Goal: Task Accomplishment & Management: Manage account settings

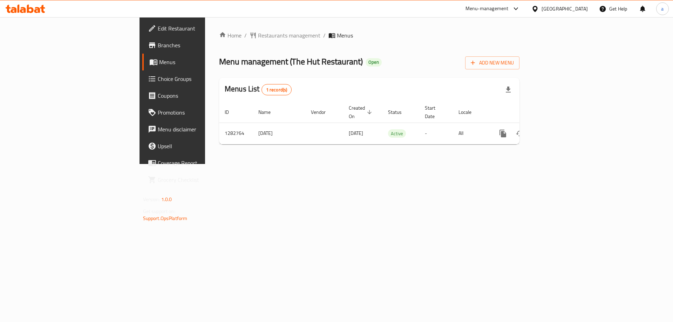
click at [158, 79] on span "Choice Groups" at bounding box center [202, 79] width 89 height 8
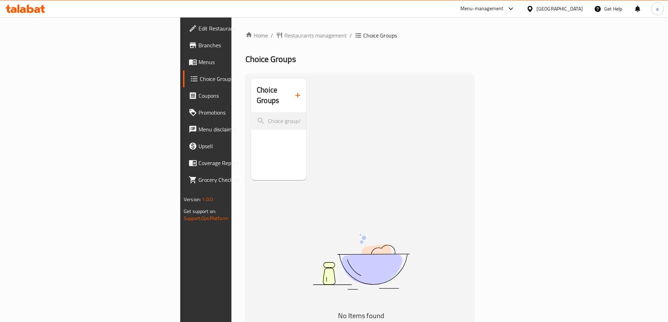
click at [183, 68] on link "Menus" at bounding box center [237, 62] width 109 height 17
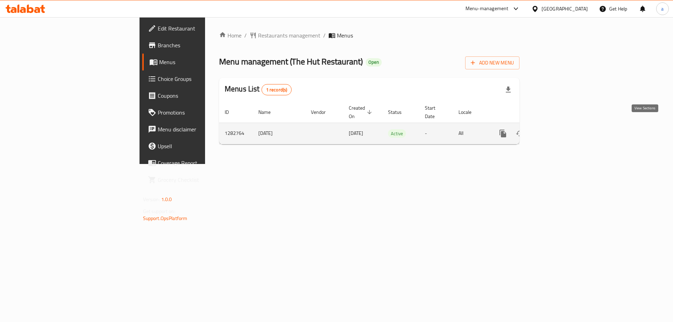
click at [562, 126] on link "enhanced table" at bounding box center [553, 133] width 17 height 17
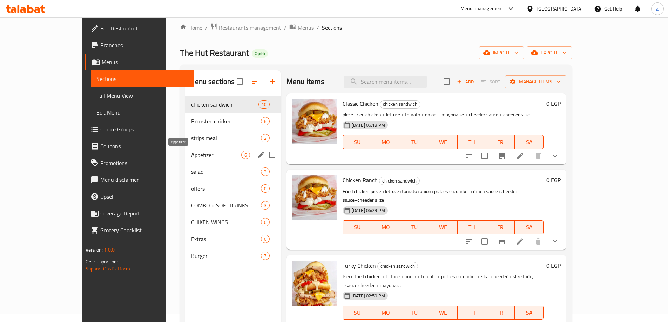
scroll to position [35, 0]
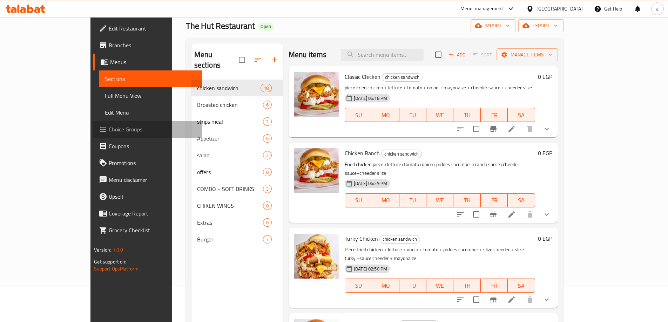
click at [109, 129] on span "Choice Groups" at bounding box center [153, 129] width 88 height 8
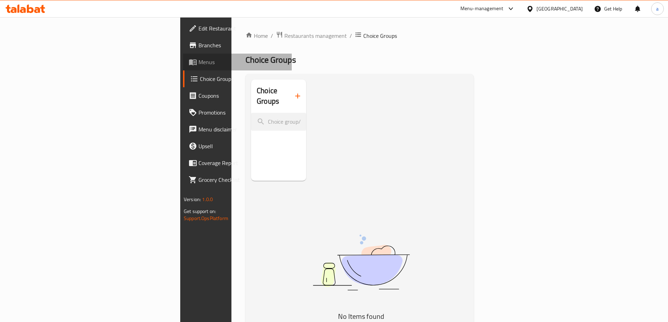
click at [183, 69] on link "Menus" at bounding box center [237, 62] width 109 height 17
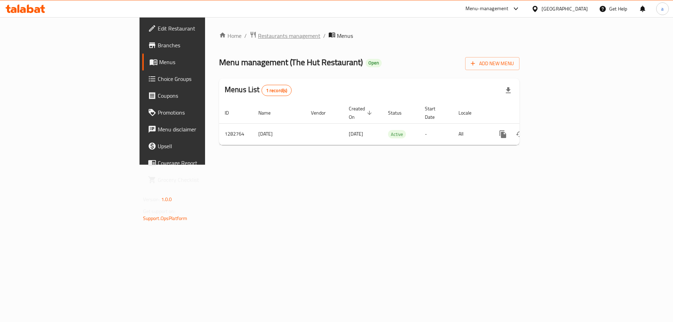
click at [258, 38] on span "Restaurants management" at bounding box center [289, 36] width 62 height 8
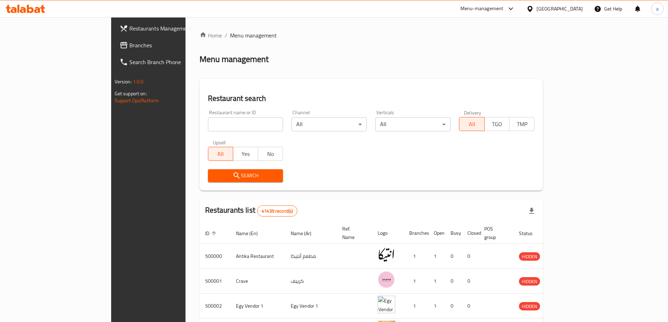
click at [114, 51] on link "Branches" at bounding box center [168, 45] width 109 height 17
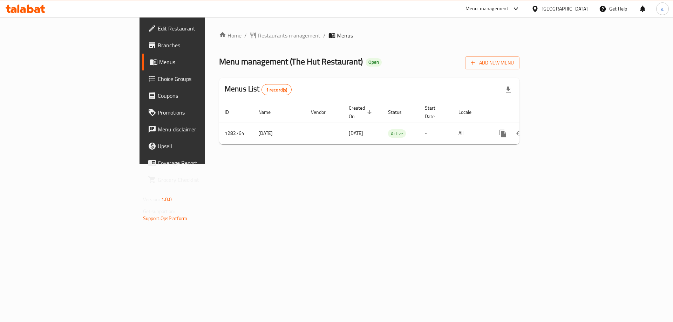
click at [158, 82] on span "Choice Groups" at bounding box center [202, 79] width 89 height 8
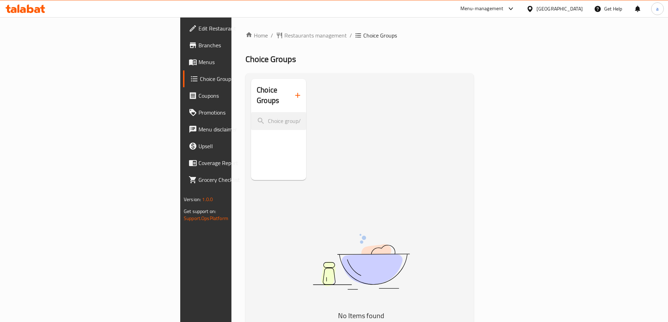
click at [245, 61] on h2 "Choice Groups" at bounding box center [359, 59] width 228 height 11
click at [245, 68] on div "Home / Restaurants management / Choice Groups Choice Groups Choice Groups No It…" at bounding box center [359, 218] width 228 height 375
click at [245, 63] on h2 "Choice Groups" at bounding box center [359, 59] width 228 height 11
click at [200, 77] on span "Choice Groups" at bounding box center [243, 79] width 86 height 8
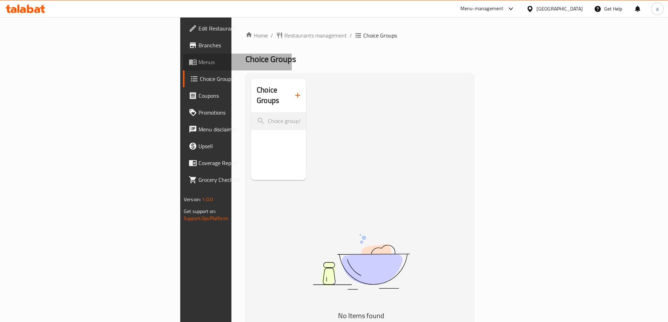
click at [183, 56] on link "Menus" at bounding box center [237, 62] width 109 height 17
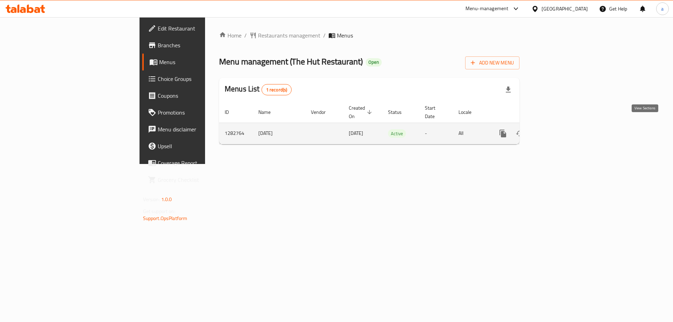
click at [558, 129] on icon "enhanced table" at bounding box center [553, 133] width 8 height 8
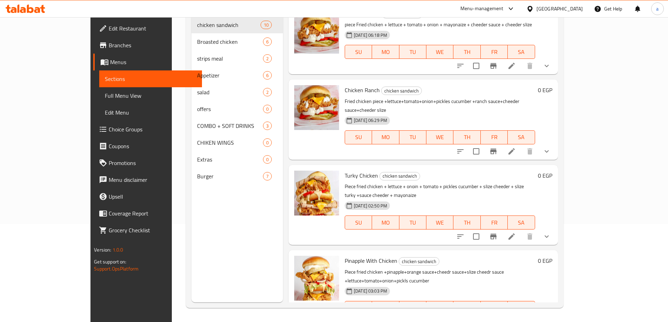
scroll to position [28, 0]
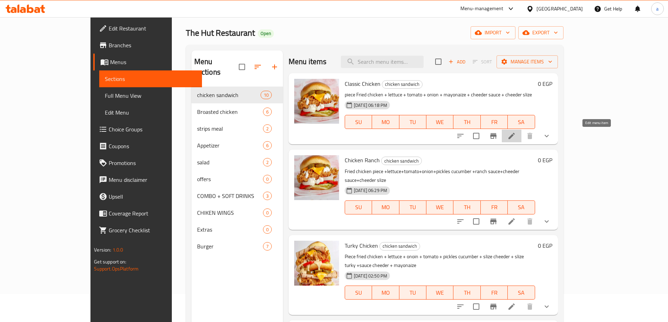
click at [515, 138] on icon at bounding box center [511, 136] width 6 height 6
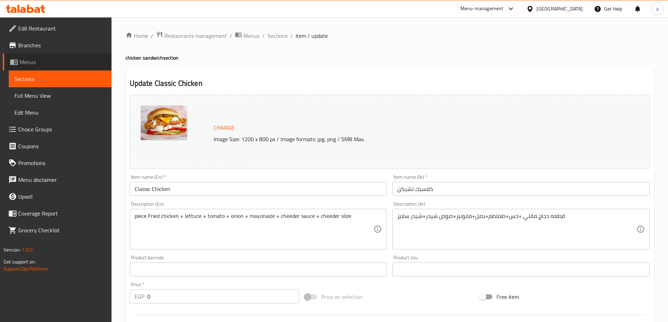
click at [50, 67] on link "Menus" at bounding box center [57, 62] width 109 height 17
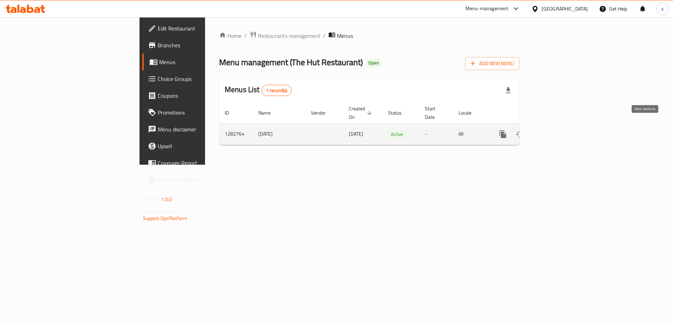
click at [558, 130] on icon "enhanced table" at bounding box center [553, 134] width 8 height 8
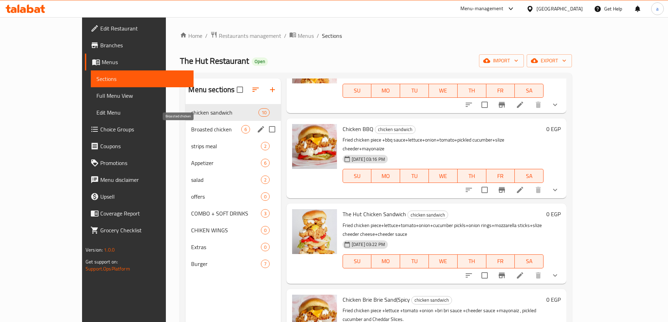
click at [191, 132] on span "Broasted chicken" at bounding box center [216, 129] width 50 height 8
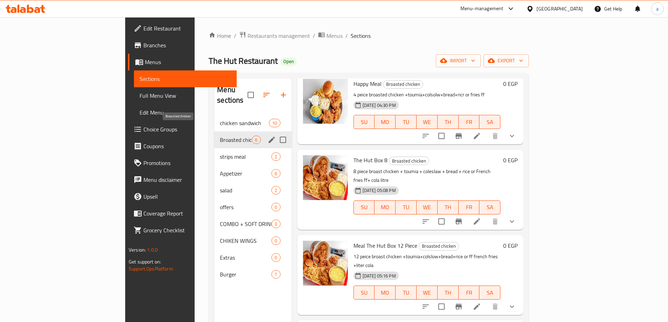
scroll to position [155, 0]
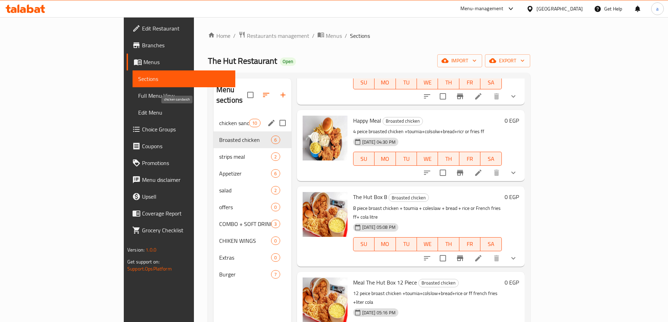
click at [219, 119] on span "chicken sandwich" at bounding box center [234, 123] width 30 height 8
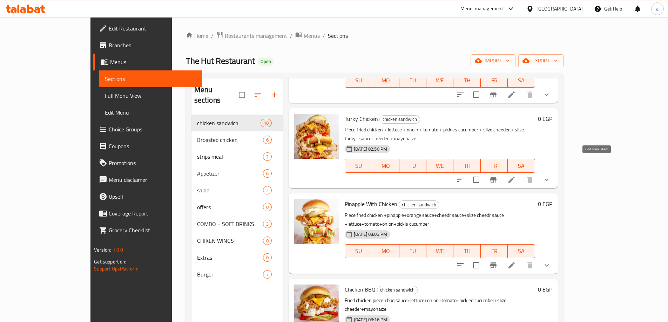
click at [515, 177] on icon at bounding box center [511, 180] width 6 height 6
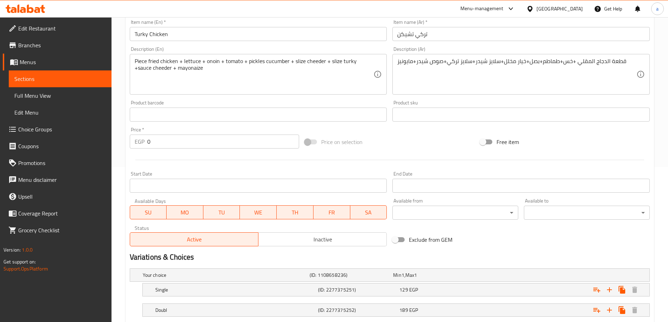
scroll to position [199, 0]
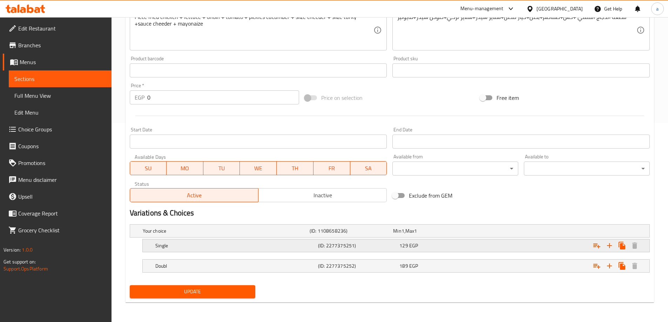
click at [206, 245] on h5 "Single" at bounding box center [235, 245] width 160 height 7
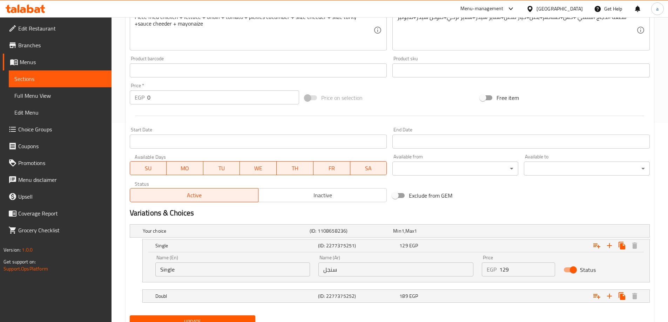
scroll to position [229, 0]
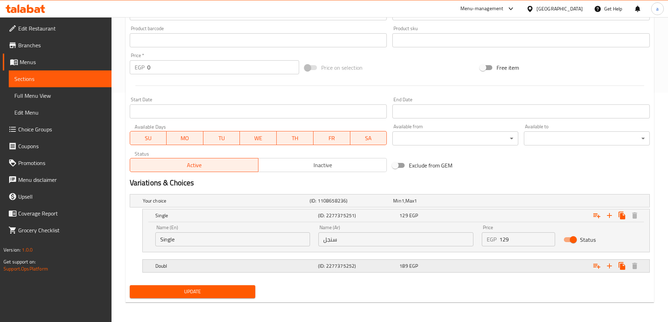
click at [335, 266] on h5 "(ID: 2277375252)" at bounding box center [357, 266] width 79 height 7
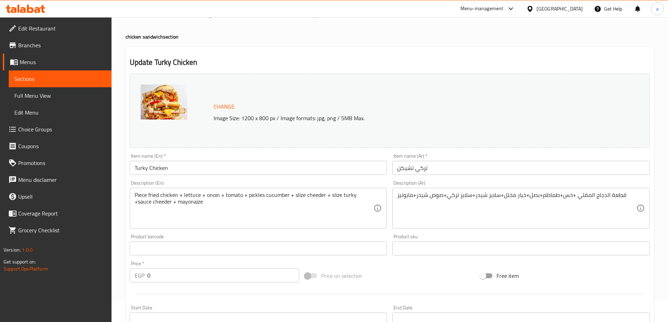
scroll to position [0, 0]
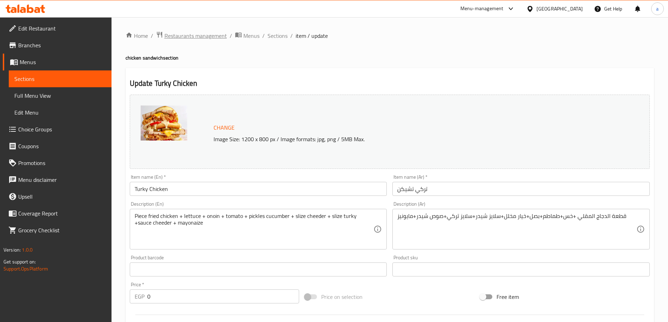
click at [198, 39] on span "Restaurants management" at bounding box center [195, 36] width 62 height 8
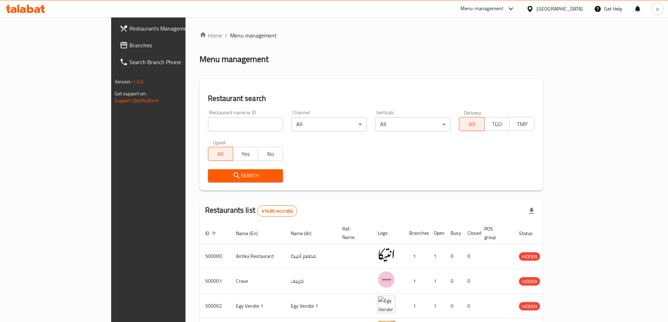
click at [114, 52] on link "Branches" at bounding box center [168, 45] width 109 height 17
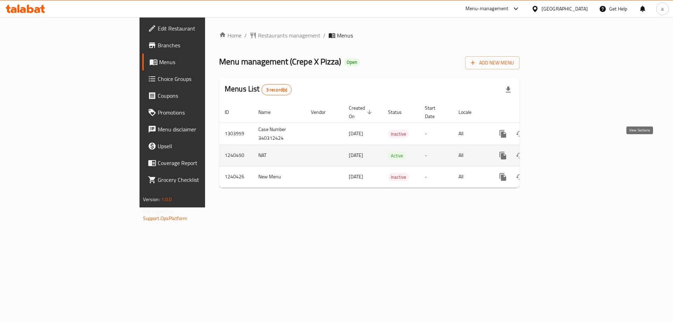
click at [558, 151] on icon "enhanced table" at bounding box center [553, 155] width 8 height 8
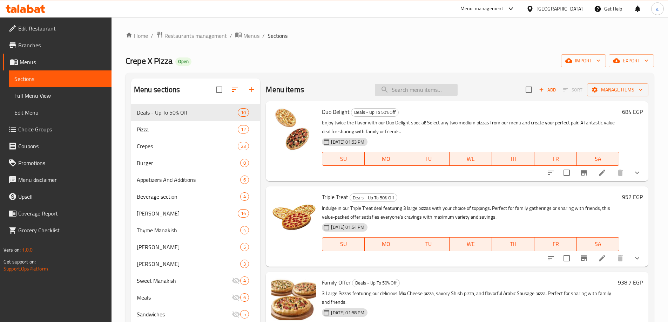
click at [411, 94] on input "search" at bounding box center [416, 90] width 83 height 12
paste input "El-Haiba Deal"
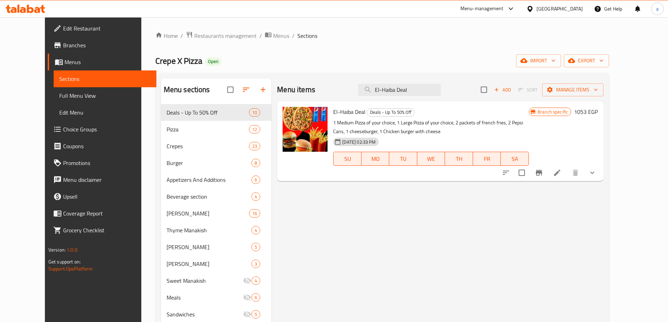
type input "El-Haiba Deal"
click at [560, 174] on icon at bounding box center [557, 173] width 6 height 6
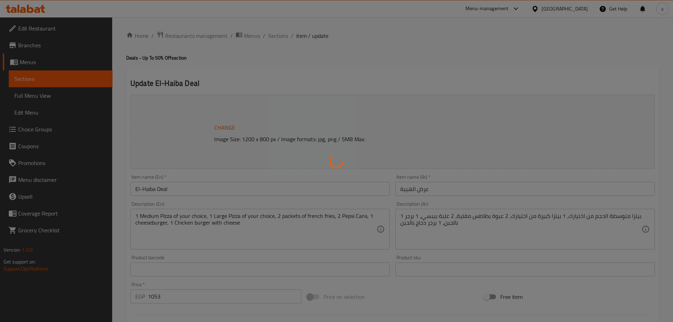
type input "اختيارك من البيتزا الوسط:"
type input "1"
type input "اختيارك من البيتزا الكبير:"
type input "1"
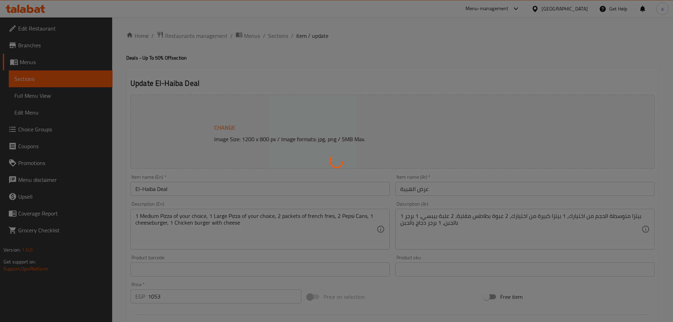
type input "1"
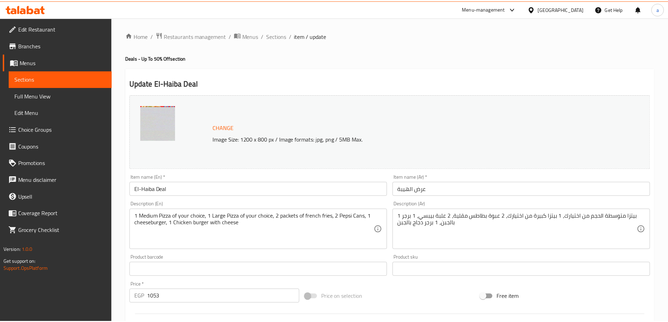
scroll to position [105, 0]
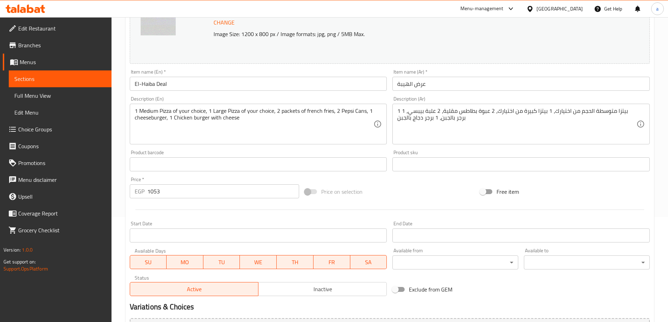
click at [444, 187] on div "Price on selection" at bounding box center [389, 191] width 175 height 19
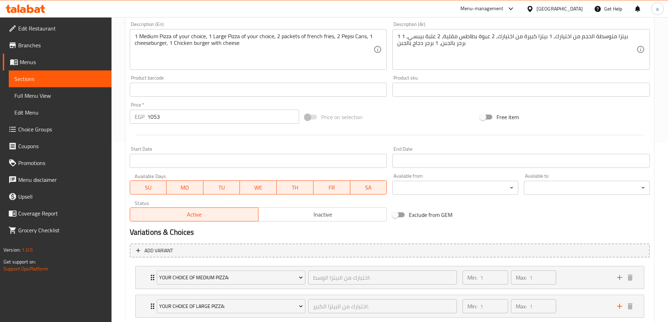
scroll to position [210, 0]
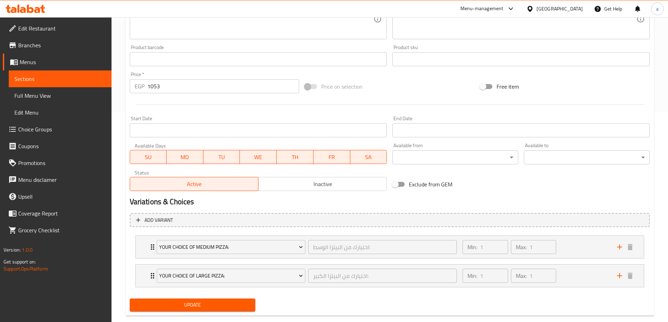
click at [31, 63] on span "Menus" at bounding box center [63, 62] width 86 height 8
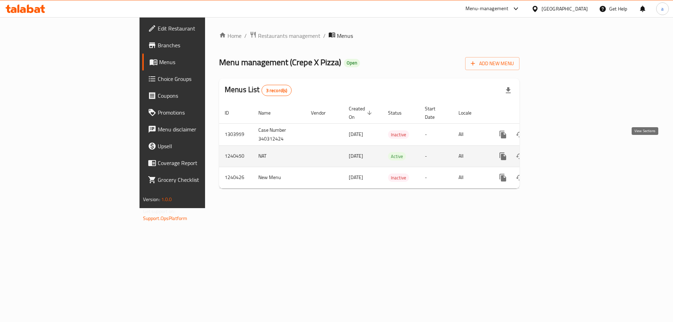
click at [558, 152] on icon "enhanced table" at bounding box center [553, 156] width 8 height 8
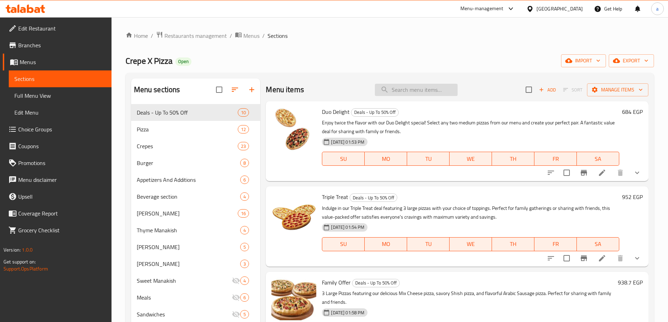
click at [391, 95] on input "search" at bounding box center [416, 90] width 83 height 12
paste input "El-Haiba Deal"
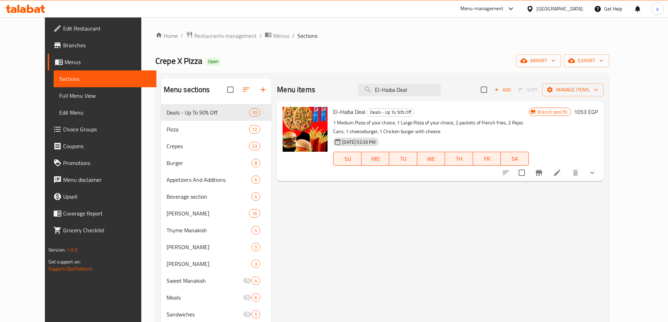
type input "El-Haiba Deal"
click at [560, 171] on icon at bounding box center [557, 173] width 6 height 6
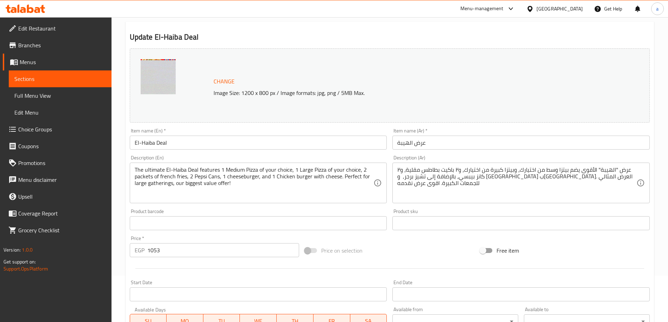
scroll to position [35, 0]
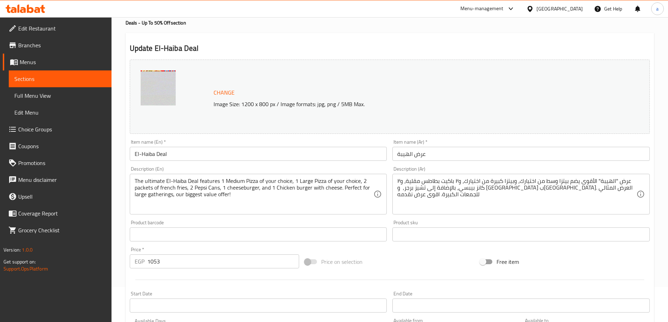
click at [33, 71] on link "Sections" at bounding box center [60, 78] width 103 height 17
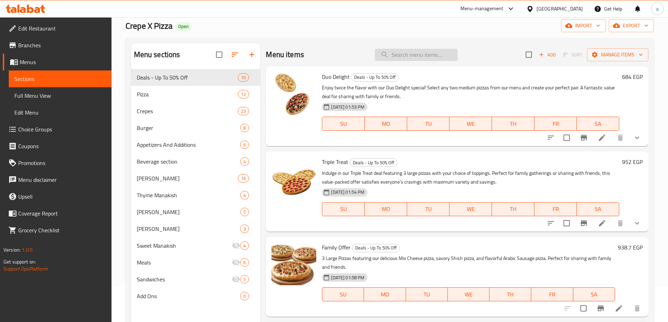
click at [404, 56] on input "search" at bounding box center [416, 55] width 83 height 12
paste input "Lightning Combo"
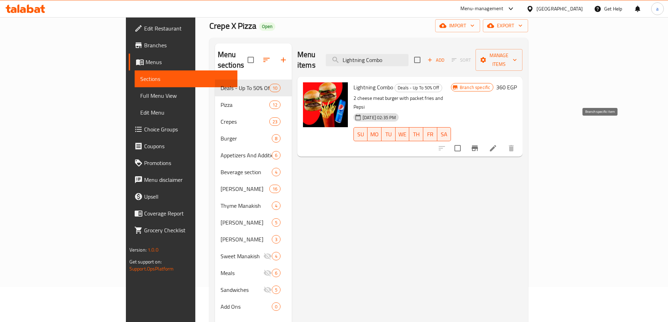
type input "Lightning Combo"
click at [503, 142] on li at bounding box center [493, 148] width 20 height 13
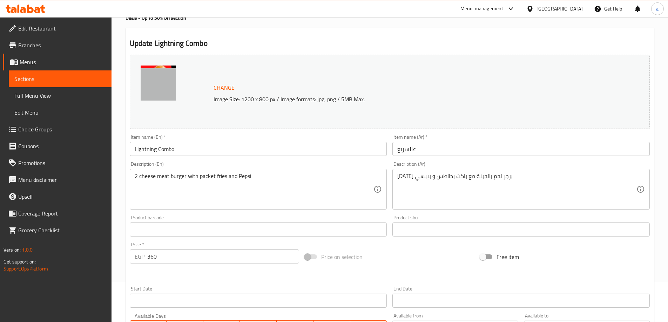
scroll to position [105, 0]
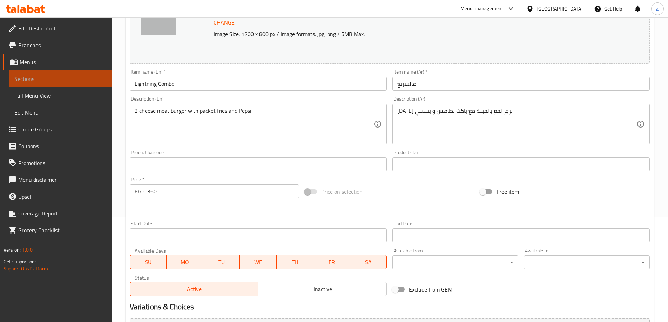
click at [51, 79] on span "Sections" at bounding box center [60, 79] width 92 height 8
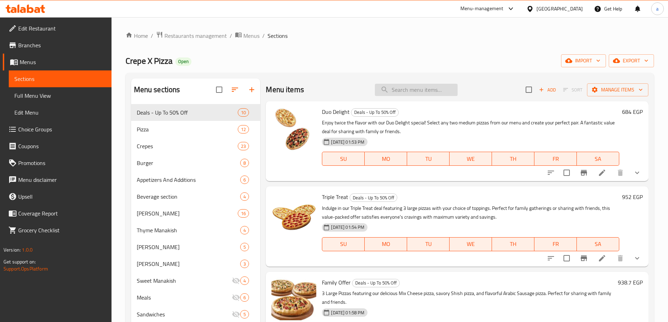
click at [398, 86] on input "search" at bounding box center [416, 90] width 83 height 12
paste input "Lightning Combo"
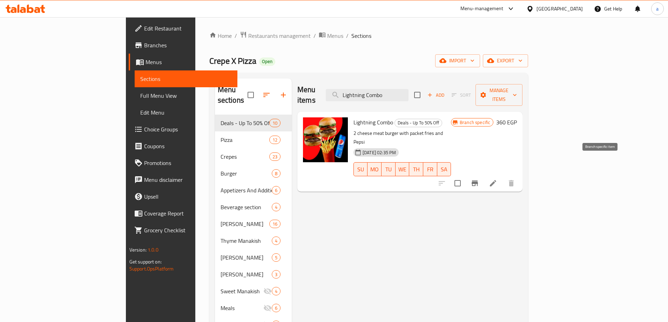
type input "Lightning Combo"
click at [497, 179] on icon at bounding box center [493, 183] width 8 height 8
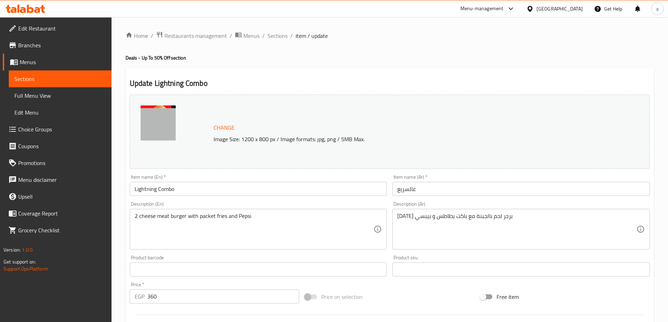
click at [23, 63] on span "Menus" at bounding box center [63, 62] width 86 height 8
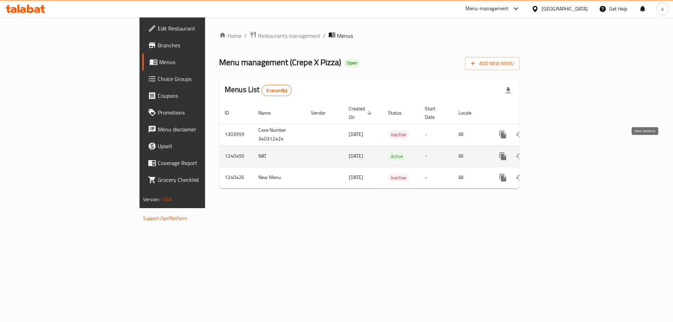
click at [557, 153] on icon "enhanced table" at bounding box center [553, 156] width 6 height 6
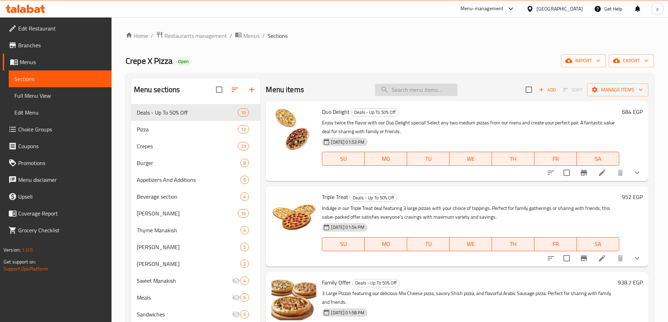
click at [423, 87] on input "search" at bounding box center [416, 90] width 83 height 12
paste input "Lightning Combo"
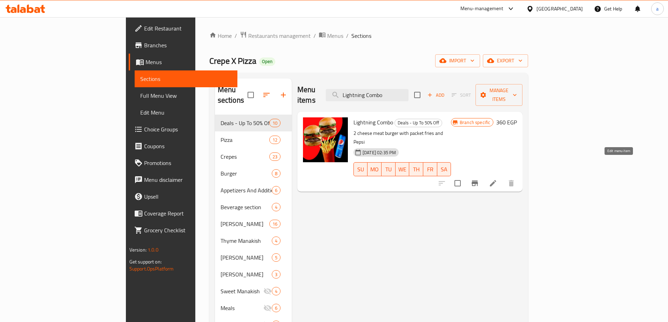
type input "Lightning Combo"
click at [497, 179] on icon at bounding box center [493, 183] width 8 height 8
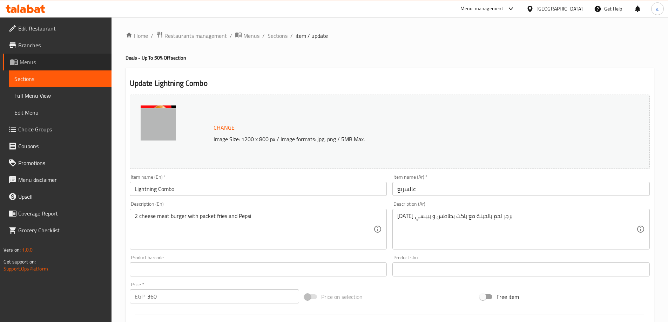
click at [38, 60] on span "Menus" at bounding box center [63, 62] width 86 height 8
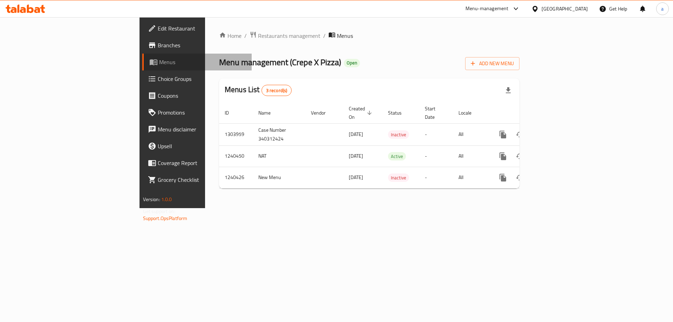
click at [159, 60] on span "Menus" at bounding box center [202, 62] width 87 height 8
click at [159, 61] on span "Menus" at bounding box center [202, 62] width 87 height 8
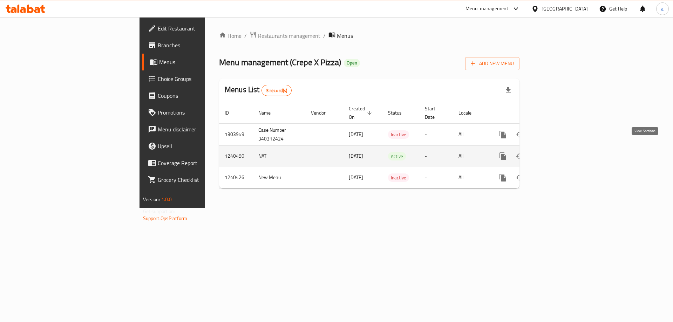
click at [558, 152] on icon "enhanced table" at bounding box center [553, 156] width 8 height 8
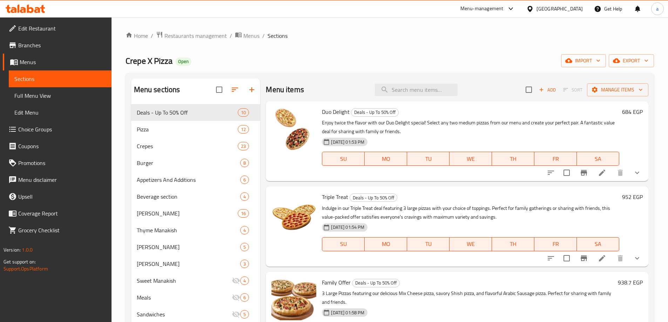
click at [420, 82] on div "Menu items Add Sort Manage items" at bounding box center [457, 90] width 382 height 23
click at [414, 89] on input "search" at bounding box center [416, 90] width 83 height 12
paste input "Lightning Combo"
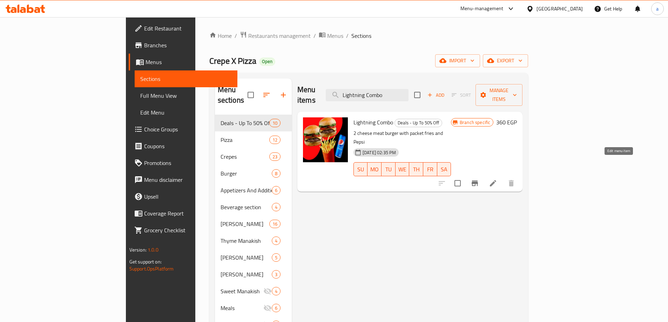
type input "Lightning Combo"
click at [496, 180] on icon at bounding box center [493, 183] width 6 height 6
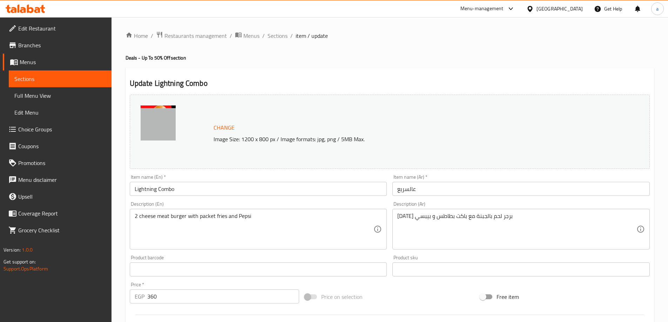
click at [532, 196] on div "Item name (Ar)   * عالسريع Item name (Ar) *" at bounding box center [521, 185] width 263 height 27
click at [250, 39] on span "Menus" at bounding box center [251, 36] width 16 height 8
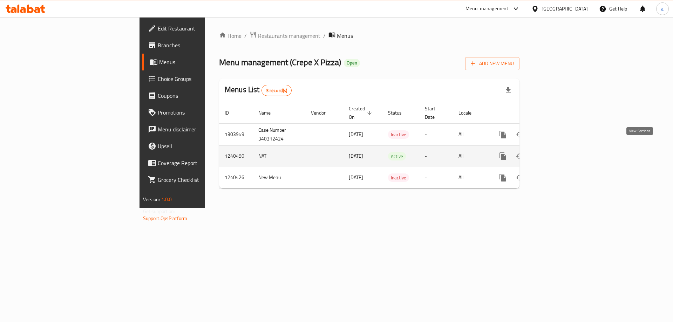
click at [558, 152] on icon "enhanced table" at bounding box center [553, 156] width 8 height 8
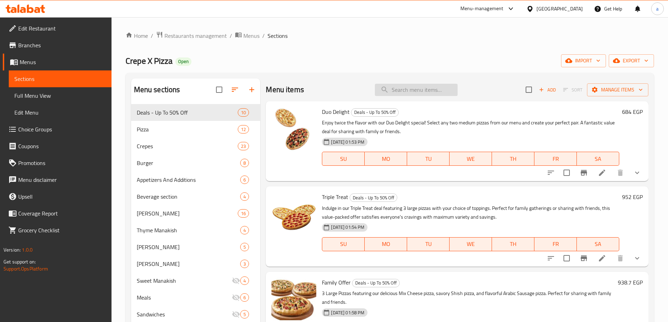
click at [403, 93] on input "search" at bounding box center [416, 90] width 83 height 12
paste input "Lightning Combo"
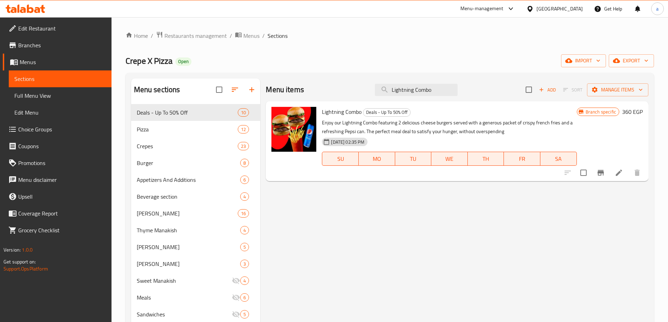
type input "Lightning Combo"
click at [615, 172] on icon at bounding box center [619, 173] width 8 height 8
